Goal: Transaction & Acquisition: Purchase product/service

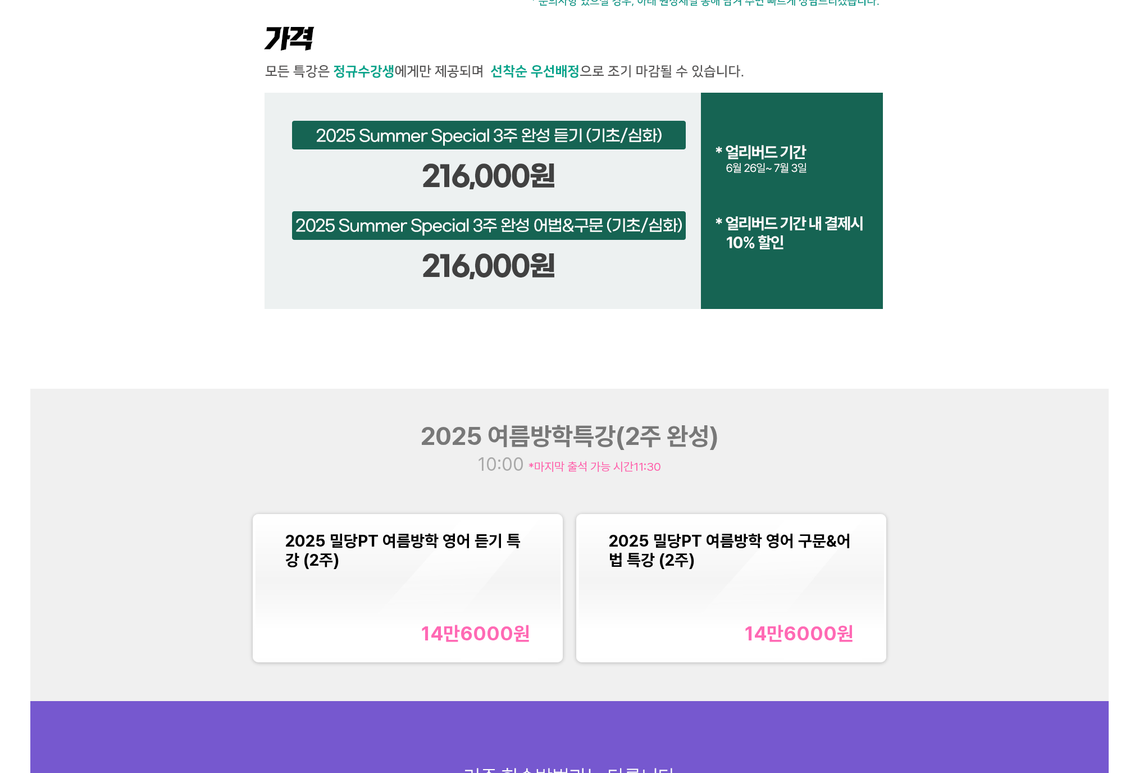
scroll to position [1416, 0]
